Goal: Navigation & Orientation: Find specific page/section

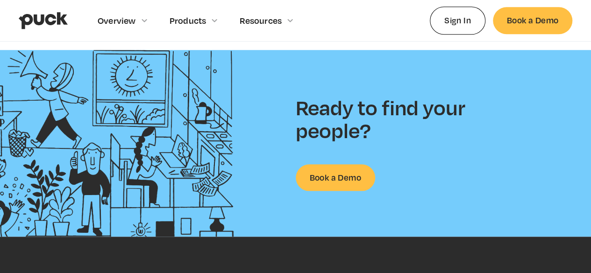
scroll to position [2459, 0]
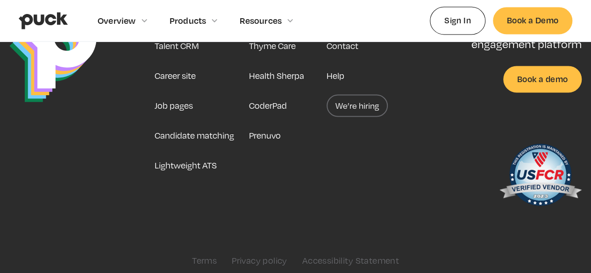
drag, startPoint x: 595, startPoint y: 23, endPoint x: 598, endPoint y: 295, distance: 272.0
click at [182, 67] on link "Career site" at bounding box center [175, 75] width 41 height 22
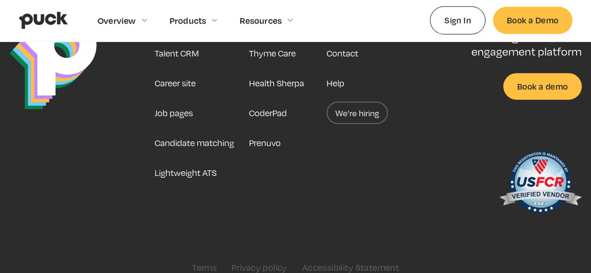
scroll to position [2754, 0]
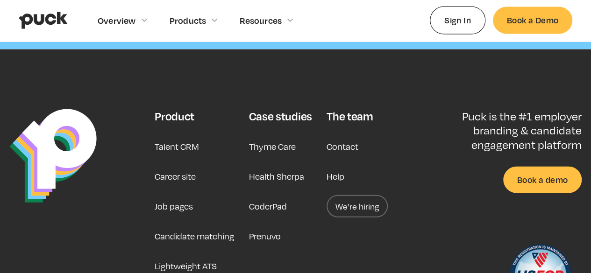
click at [341, 196] on link "We’re hiring" at bounding box center [357, 206] width 61 height 22
